Goal: Transaction & Acquisition: Purchase product/service

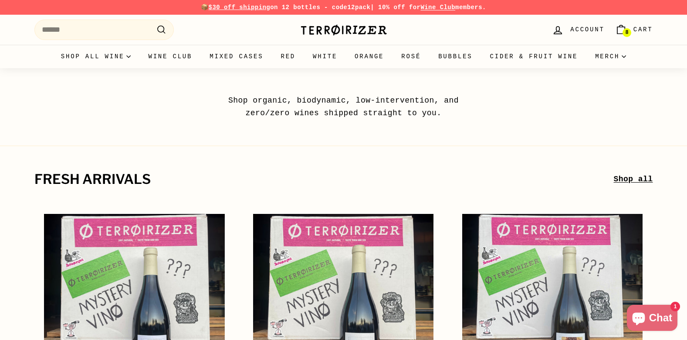
click at [633, 27] on link "8 Cart" at bounding box center [633, 30] width 48 height 26
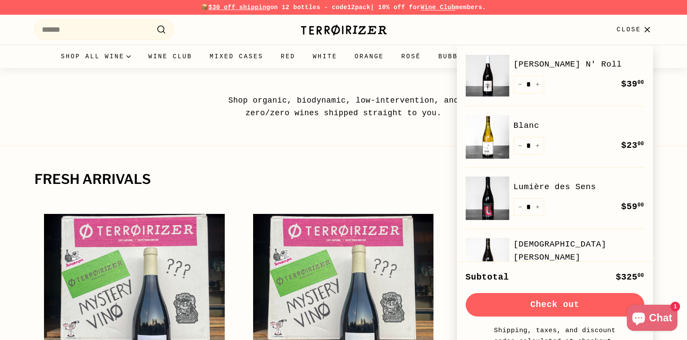
click at [97, 83] on div "Shop organic, biodynamic, low-intervention, and zero/zero wines shipped straigh…" at bounding box center [343, 93] width 687 height 51
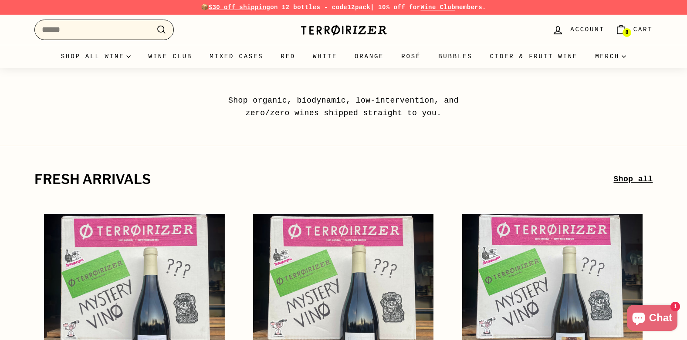
click at [122, 32] on input "Search" at bounding box center [103, 30] width 139 height 20
click at [610, 101] on link "T-Shirts" at bounding box center [616, 101] width 60 height 19
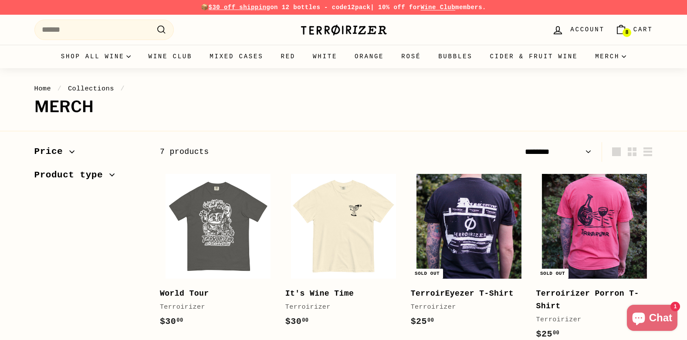
select select "******"
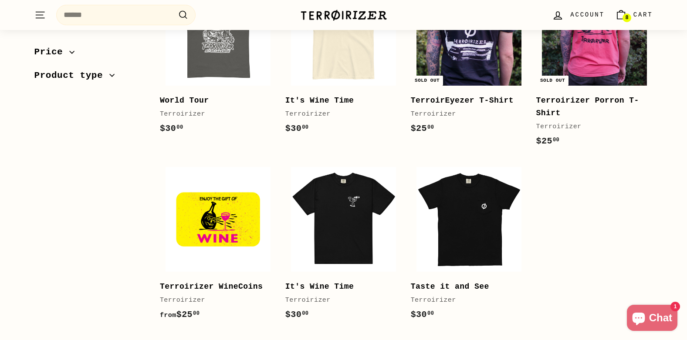
scroll to position [218, 0]
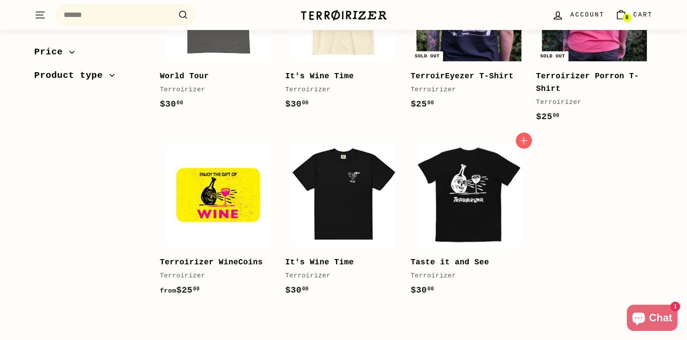
click at [467, 204] on img at bounding box center [468, 195] width 105 height 105
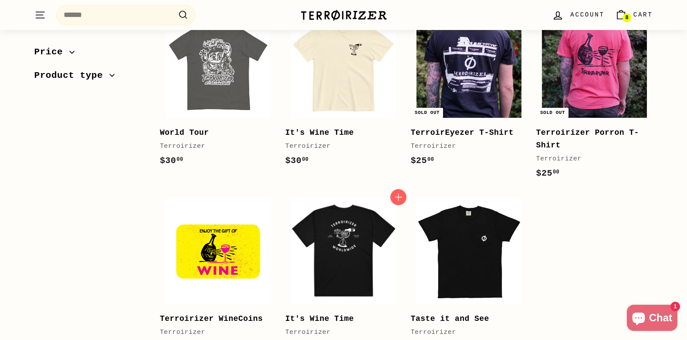
scroll to position [87, 0]
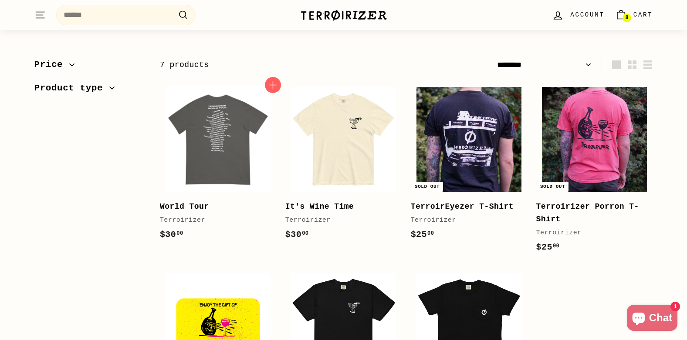
click at [214, 147] on img at bounding box center [217, 139] width 105 height 105
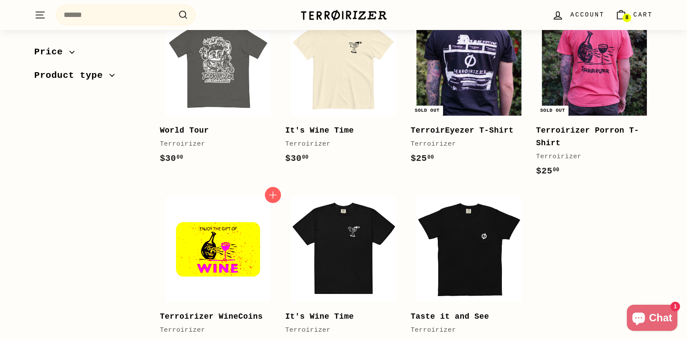
scroll to position [44, 0]
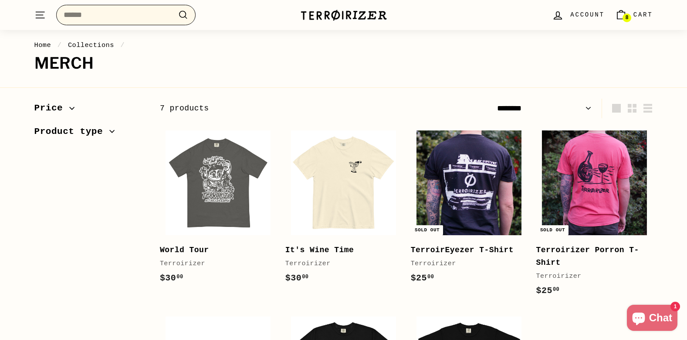
click at [145, 16] on input "Search" at bounding box center [125, 15] width 139 height 20
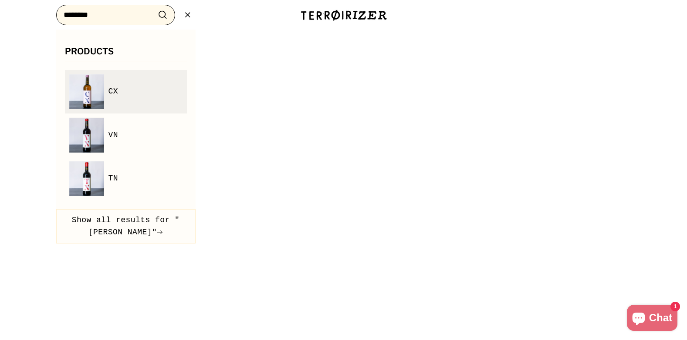
type input "*******"
click at [72, 88] on img at bounding box center [86, 91] width 35 height 35
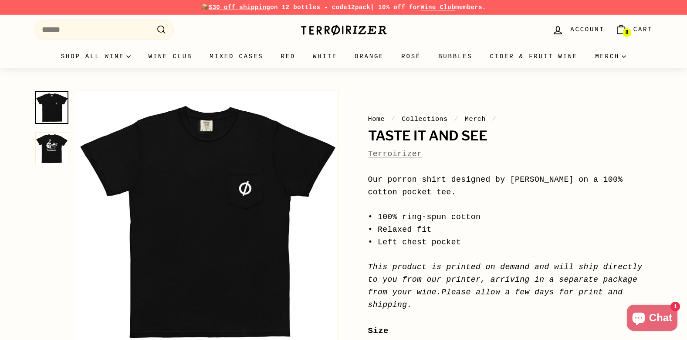
click at [48, 153] on img at bounding box center [51, 148] width 33 height 33
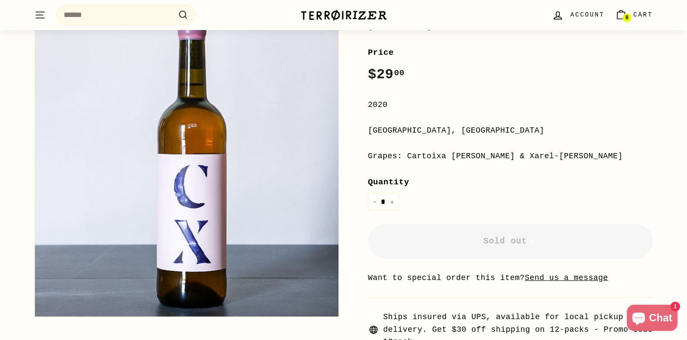
scroll to position [44, 0]
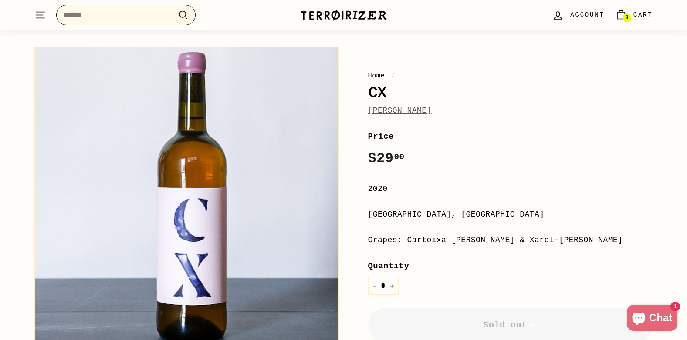
click at [109, 10] on input "Search" at bounding box center [125, 15] width 139 height 20
click at [407, 111] on link "[PERSON_NAME]" at bounding box center [400, 110] width 64 height 9
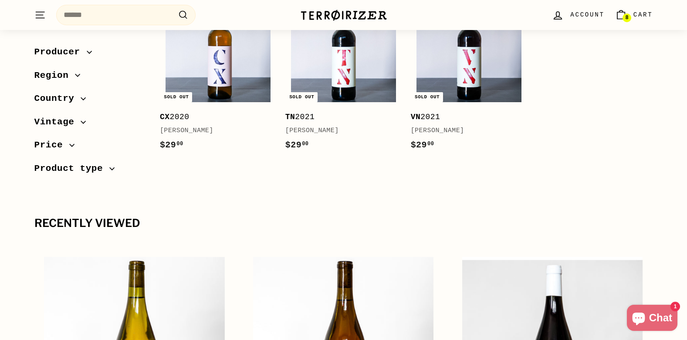
scroll to position [174, 0]
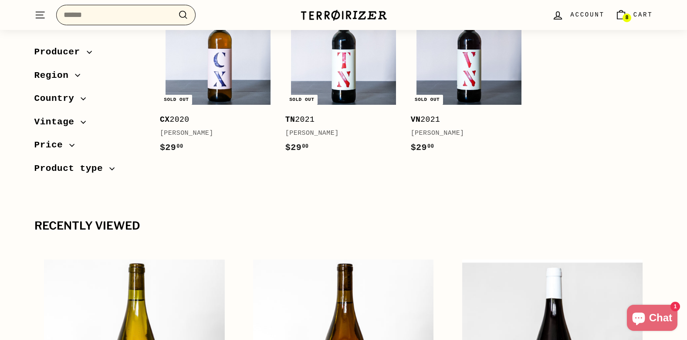
click at [112, 10] on input "Search" at bounding box center [125, 15] width 139 height 20
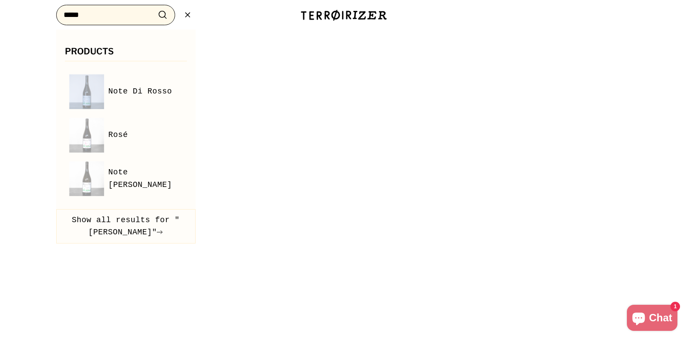
type input "*****"
click at [155, 8] on button ".cls-1{fill:none;stroke:#000;stroke-miterlimit:10;stroke-width:2px} Search" at bounding box center [163, 14] width 16 height 13
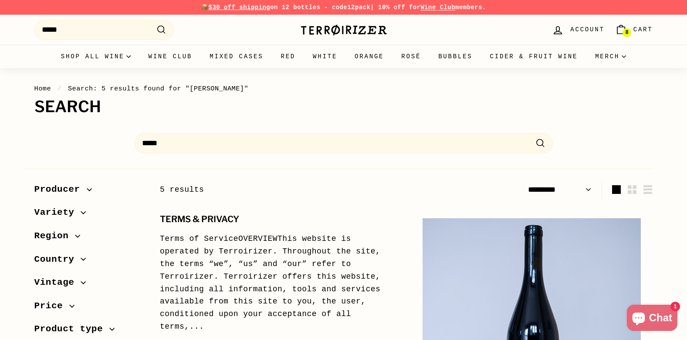
select select "*********"
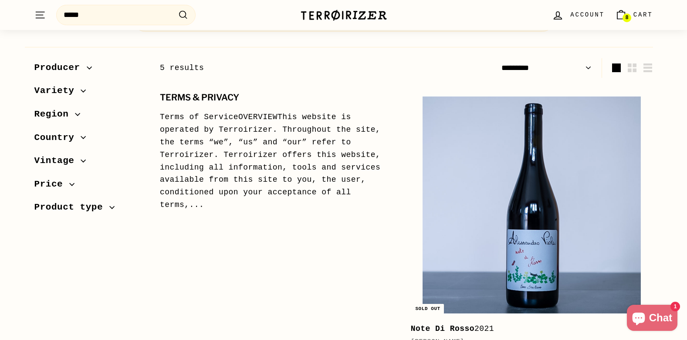
scroll to position [119, 0]
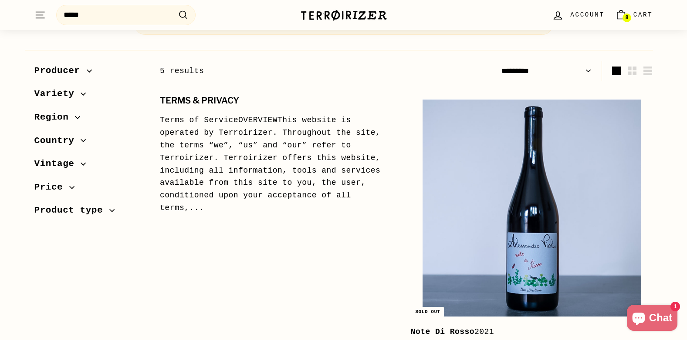
click at [645, 12] on span "Cart" at bounding box center [643, 15] width 20 height 10
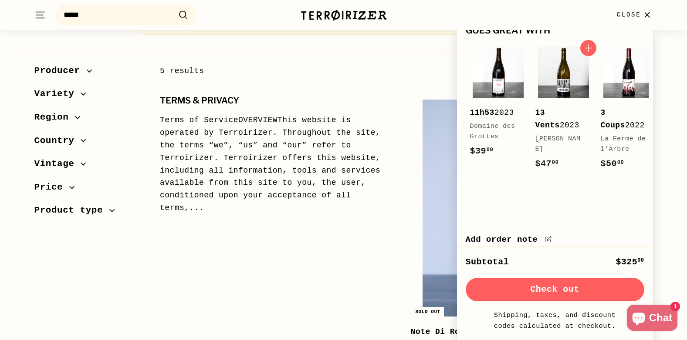
scroll to position [538, 0]
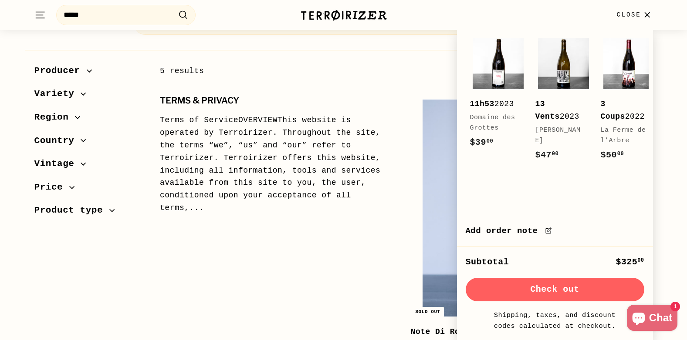
click at [557, 289] on button "Check out" at bounding box center [554, 290] width 178 height 24
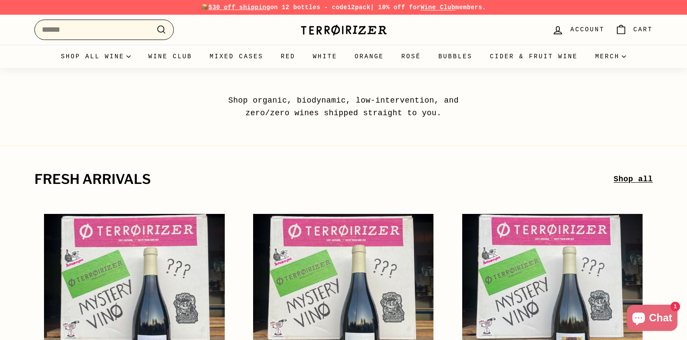
click at [115, 27] on input "Search" at bounding box center [103, 30] width 139 height 20
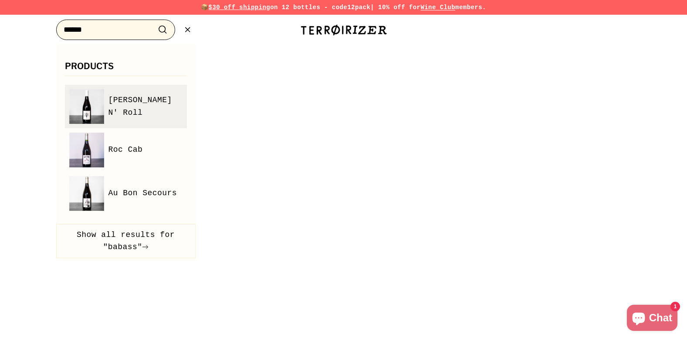
type input "******"
click at [89, 117] on img at bounding box center [86, 106] width 35 height 35
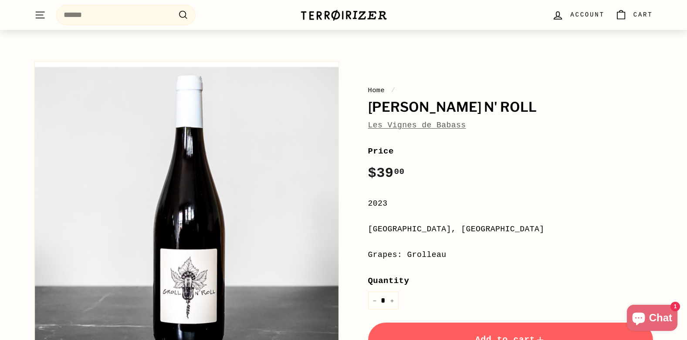
scroll to position [44, 0]
